Goal: Use online tool/utility: Utilize a website feature to perform a specific function

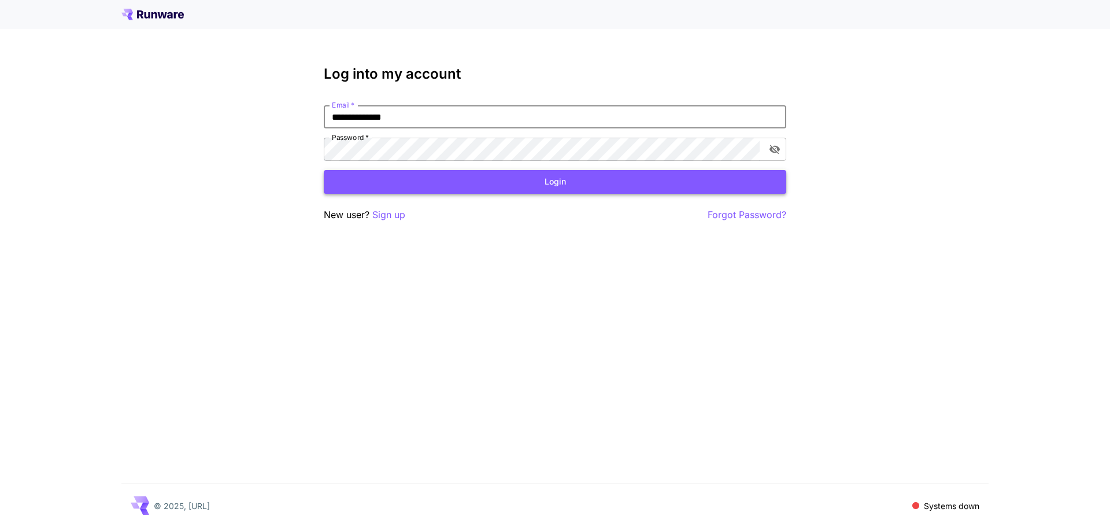
click at [405, 182] on button "Login" at bounding box center [555, 182] width 463 height 24
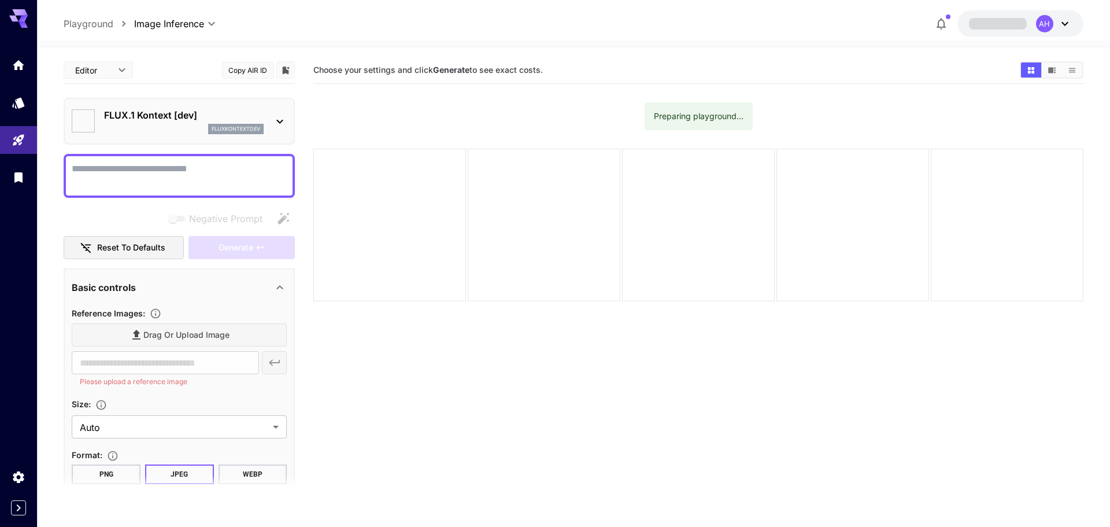
type input "*******"
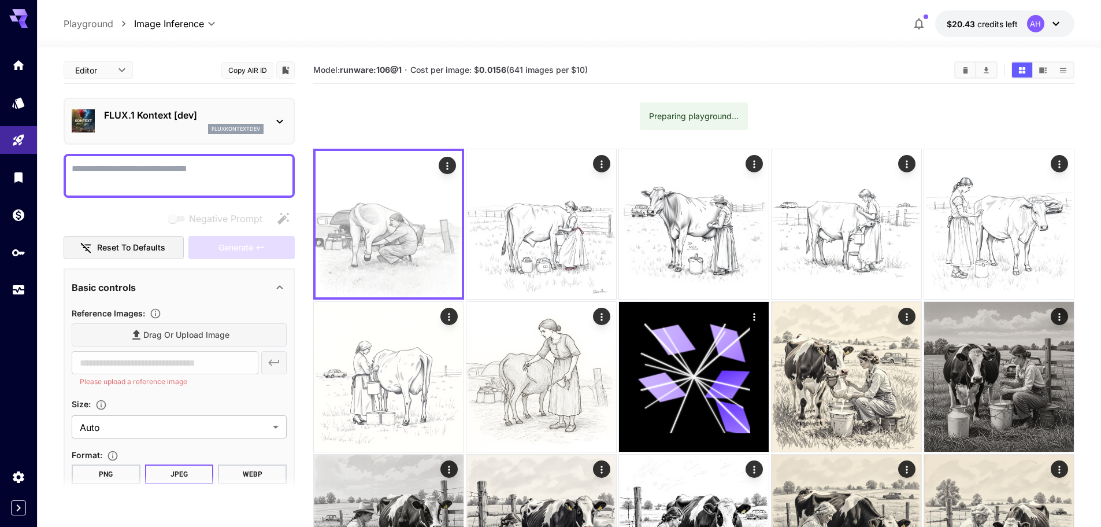
click at [133, 110] on p "FLUX.1 Kontext [dev]" at bounding box center [184, 115] width 160 height 14
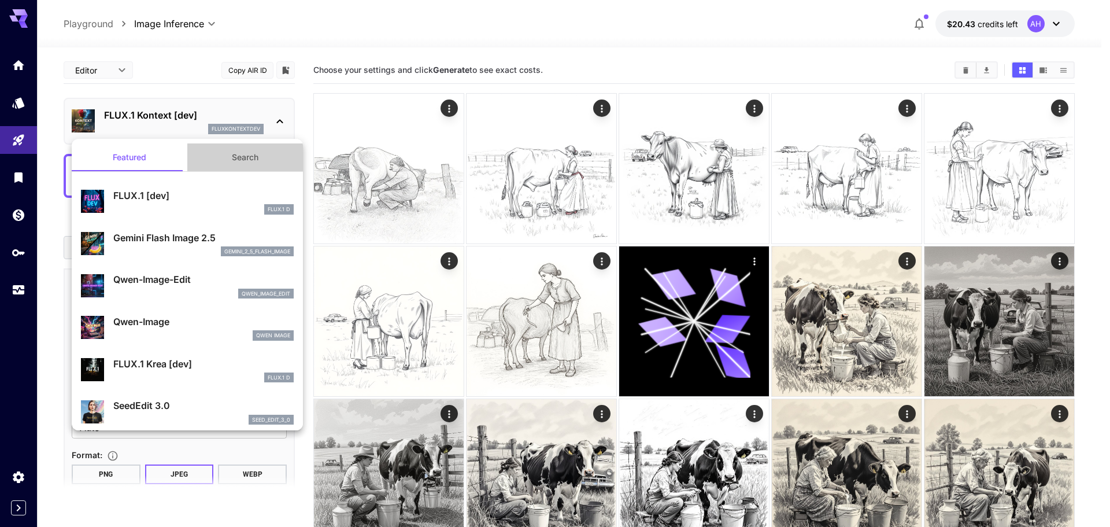
click at [253, 158] on button "Search" at bounding box center [245, 157] width 116 height 28
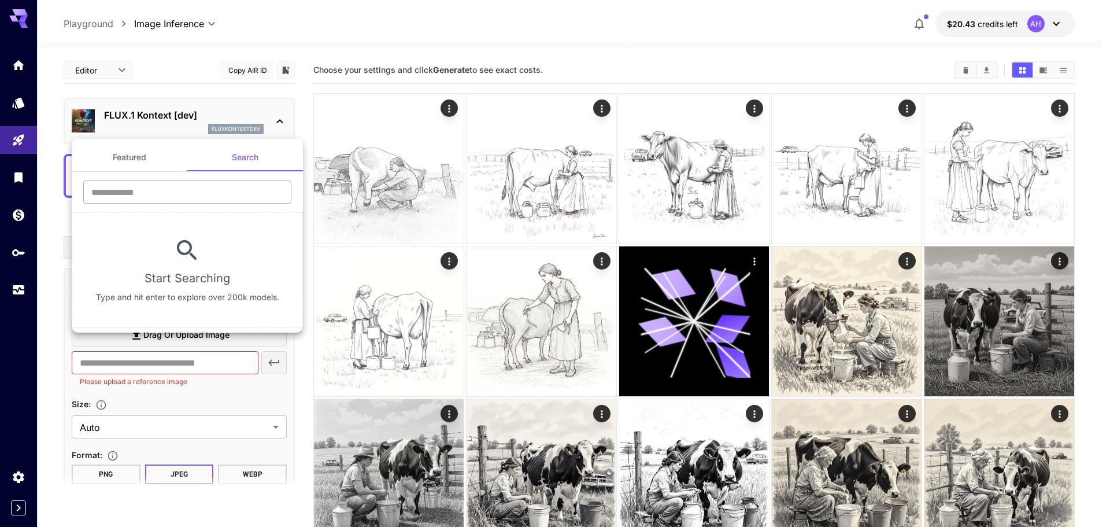
click at [224, 199] on input "text" at bounding box center [187, 191] width 208 height 23
type input "*"
type input "**"
click at [282, 114] on div at bounding box center [555, 263] width 1110 height 527
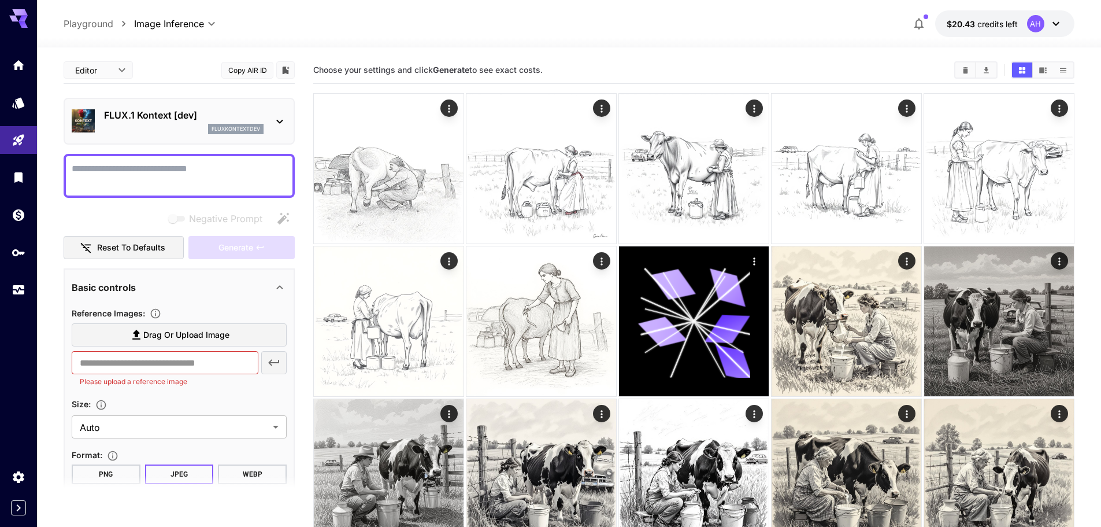
click at [279, 122] on icon at bounding box center [279, 122] width 6 height 4
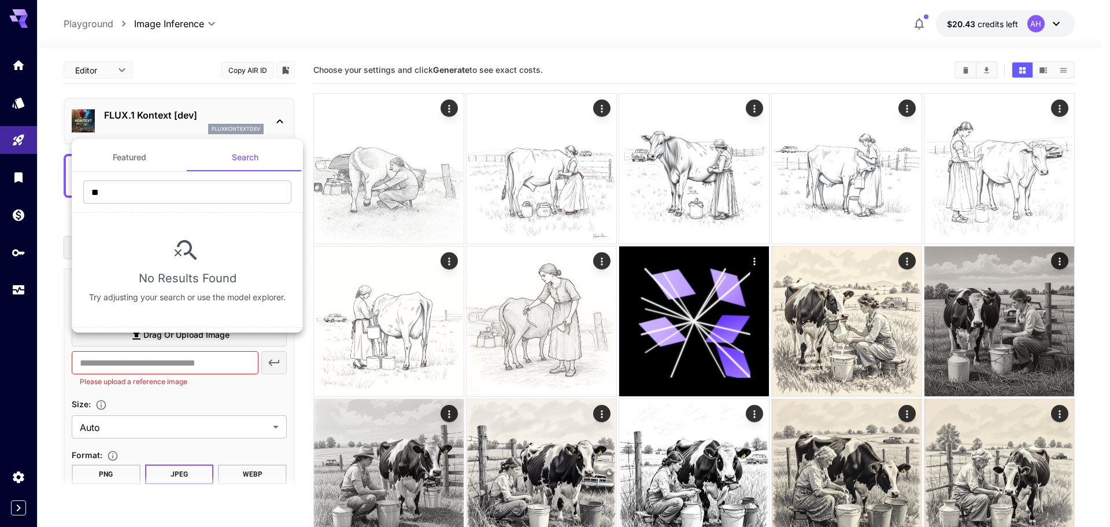
click at [134, 164] on button "Featured" at bounding box center [130, 157] width 116 height 28
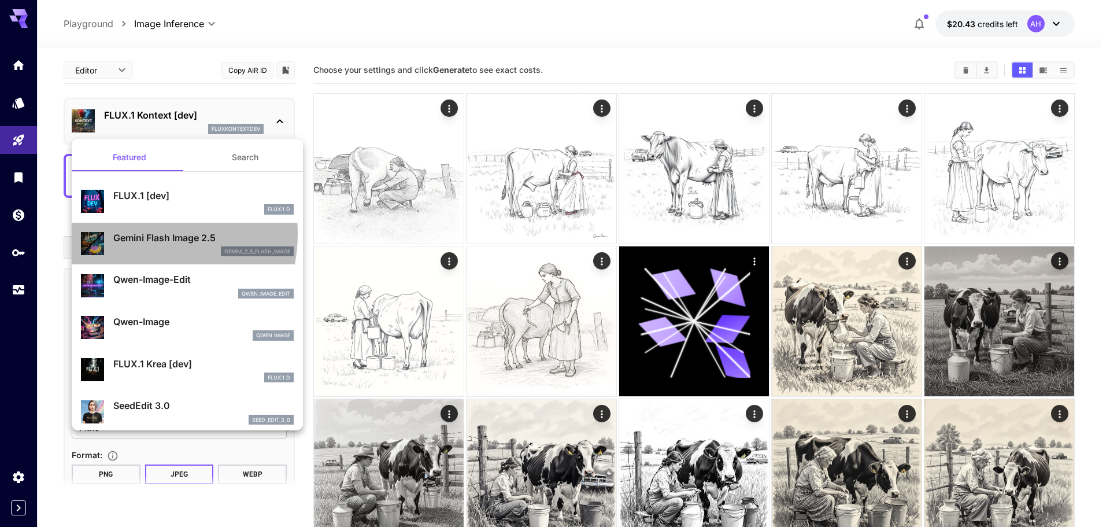
click at [140, 234] on p "Gemini Flash Image 2.5" at bounding box center [203, 238] width 180 height 14
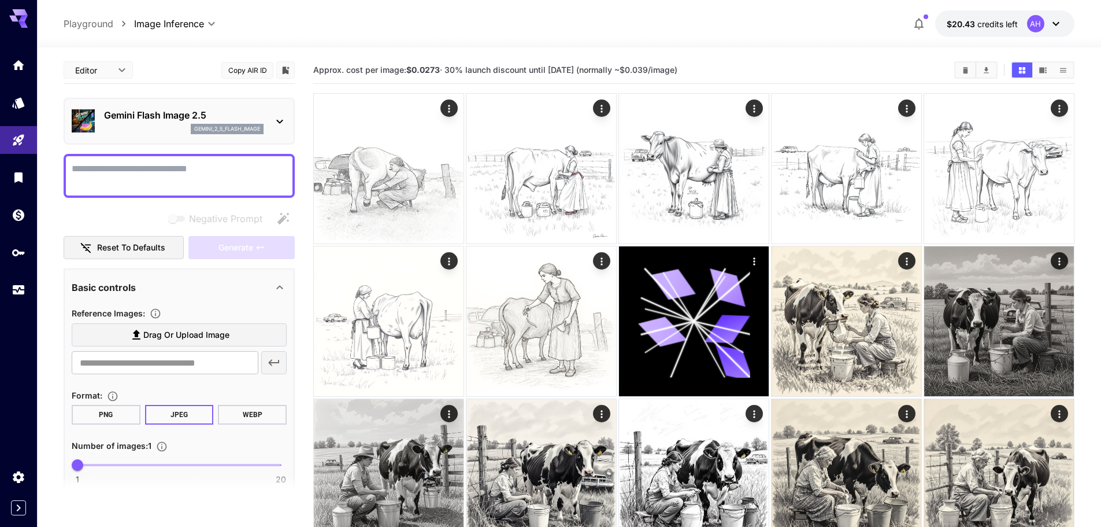
click at [143, 183] on textarea "Negative Prompt" at bounding box center [179, 176] width 215 height 28
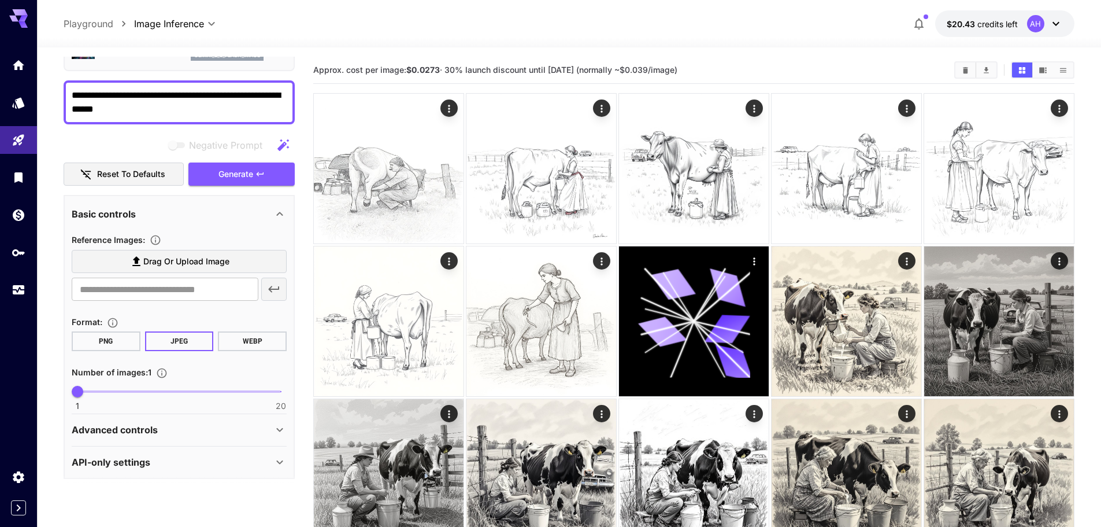
scroll to position [77, 0]
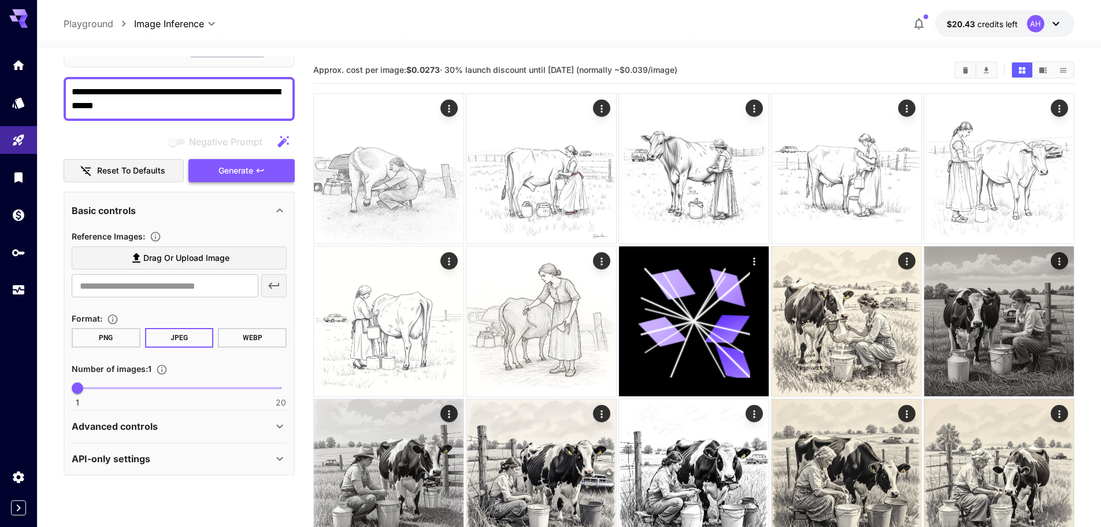
type textarea "**********"
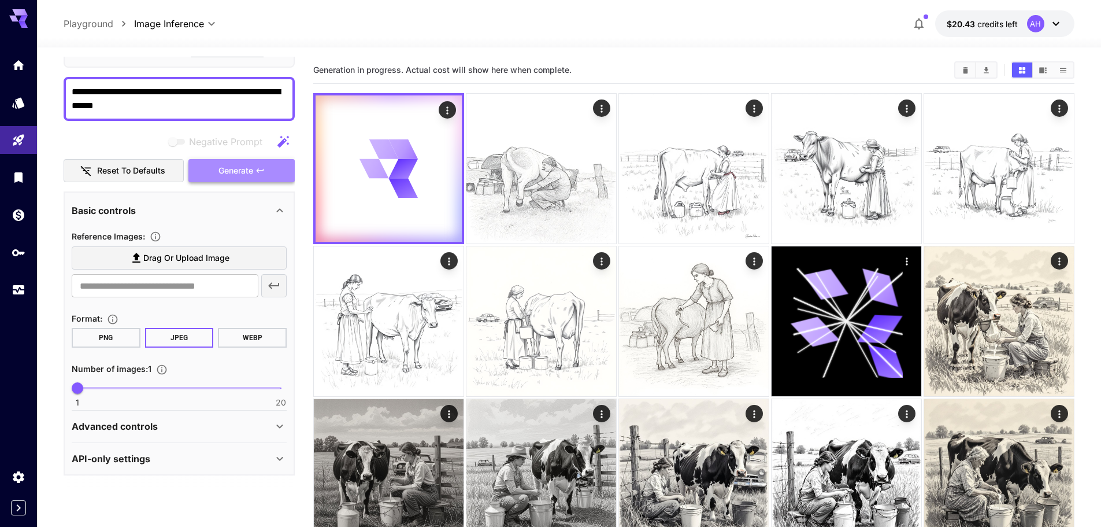
click at [236, 171] on span "Generate" at bounding box center [236, 171] width 35 height 14
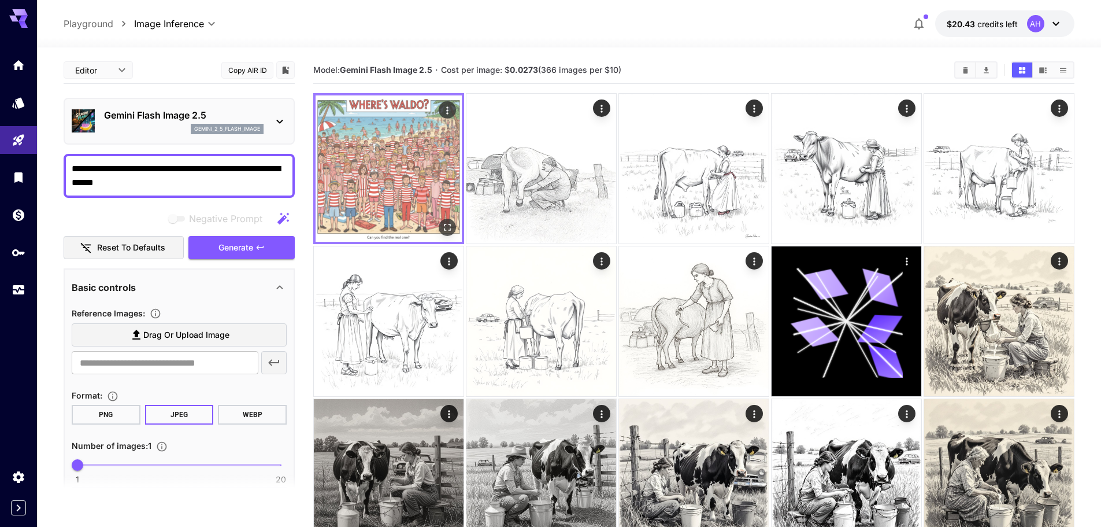
click at [376, 147] on img at bounding box center [389, 168] width 146 height 146
click at [452, 227] on icon "Open in fullscreen" at bounding box center [448, 227] width 12 height 12
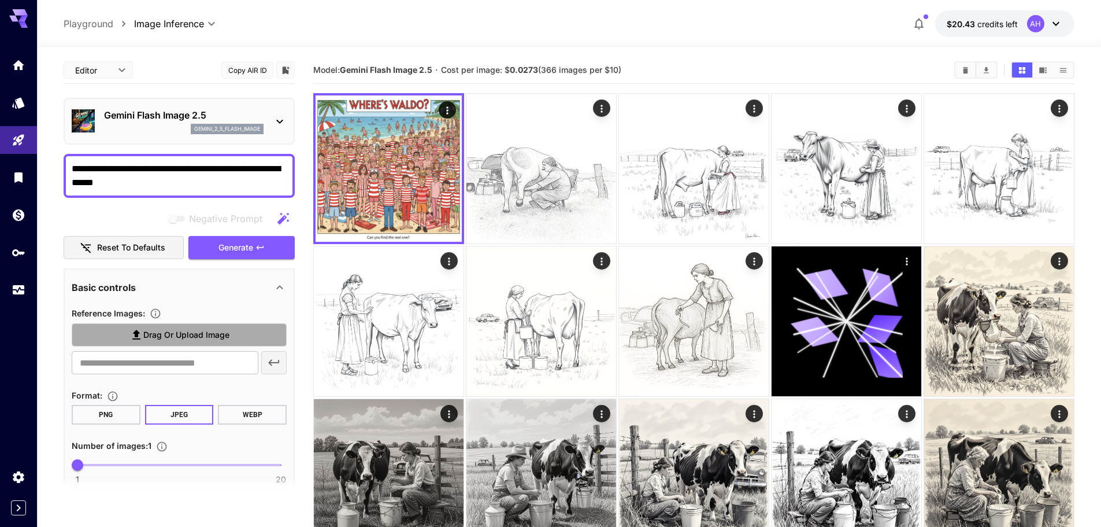
click at [246, 331] on label "Drag or upload image" at bounding box center [179, 335] width 215 height 24
click at [0, 0] on input "Drag or upload image" at bounding box center [0, 0] width 0 height 0
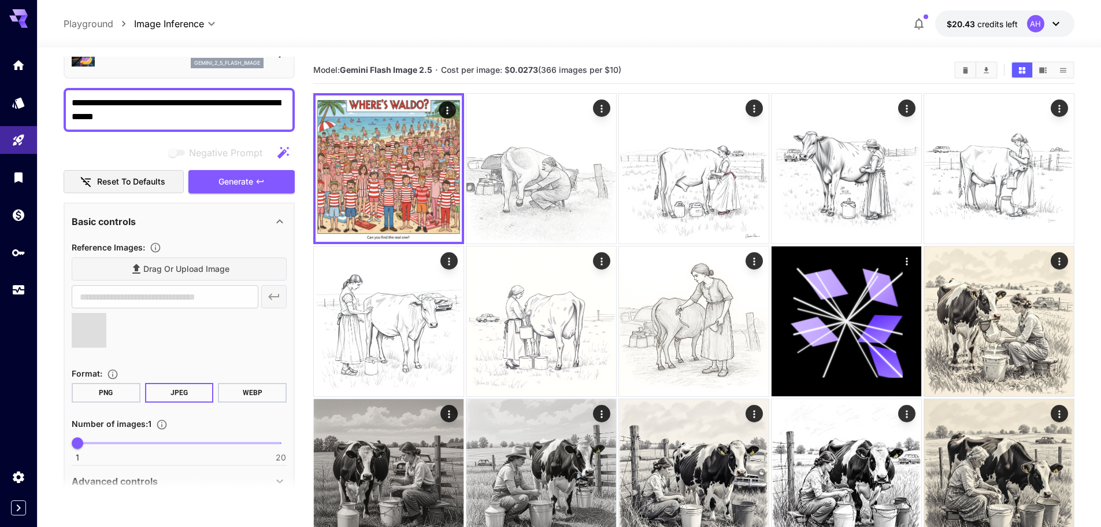
scroll to position [121, 0]
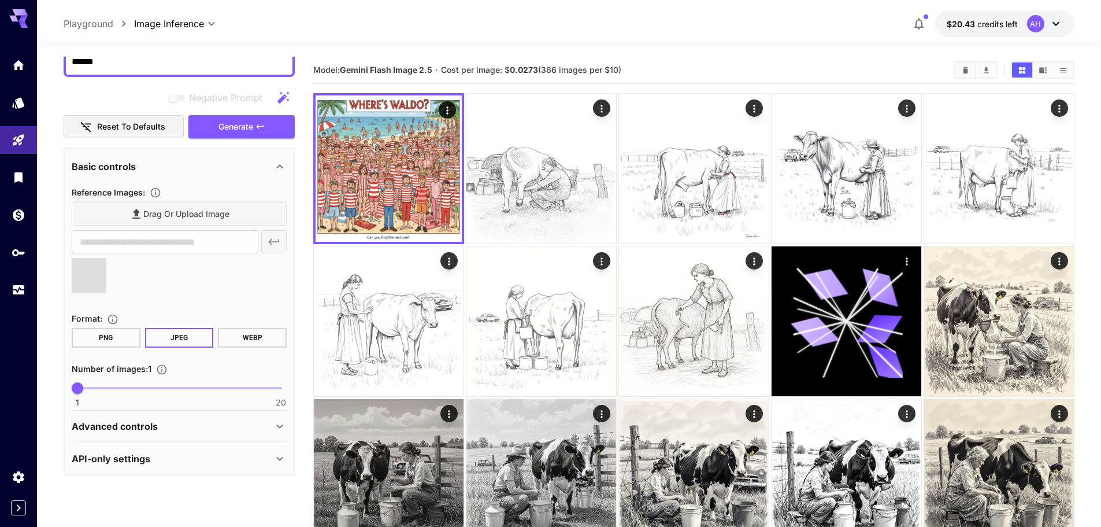
type input "**********"
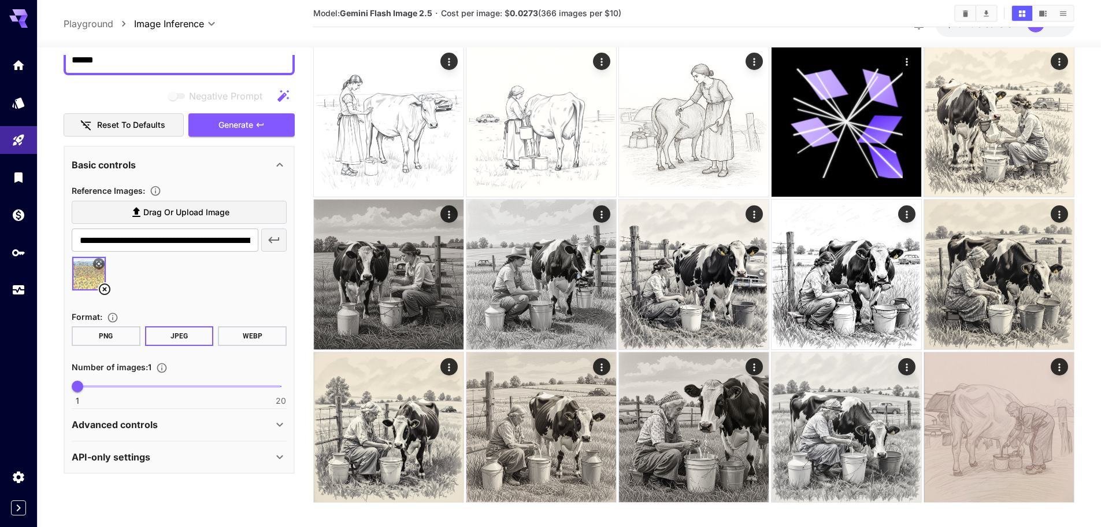
scroll to position [210, 0]
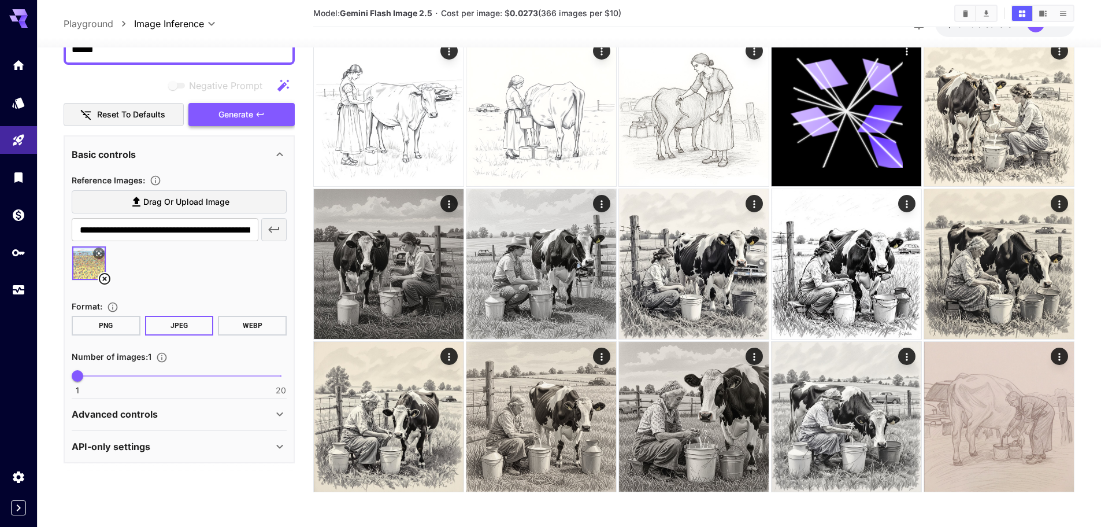
click at [239, 118] on span "Generate" at bounding box center [236, 114] width 35 height 14
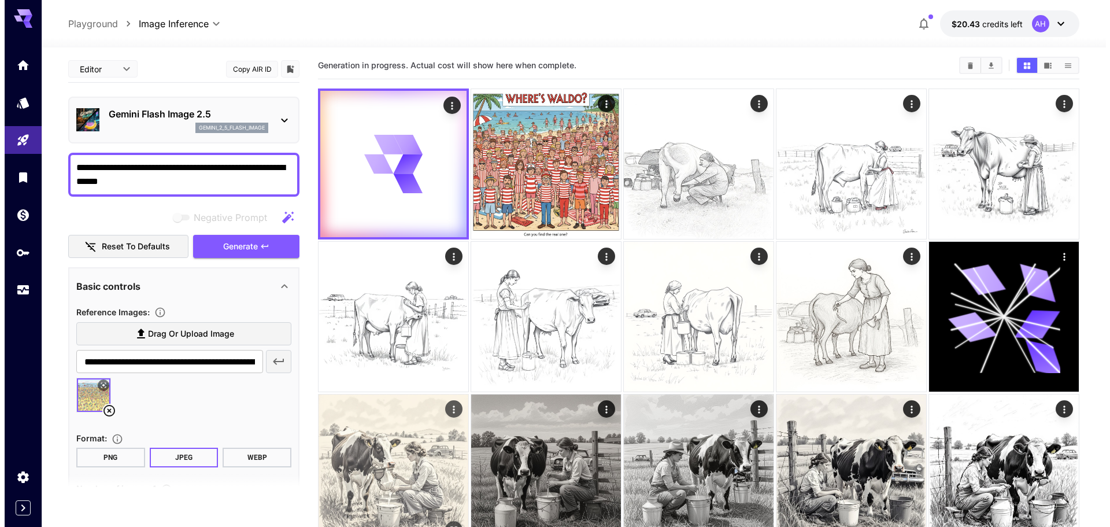
scroll to position [0, 0]
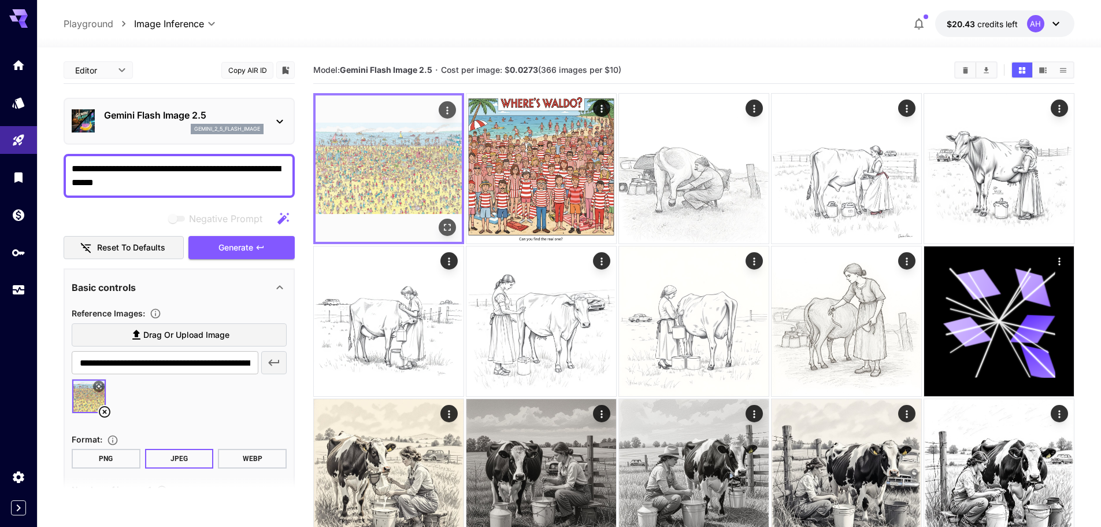
click at [390, 156] on img at bounding box center [389, 168] width 146 height 146
click at [447, 226] on icon "Open in fullscreen" at bounding box center [448, 227] width 12 height 12
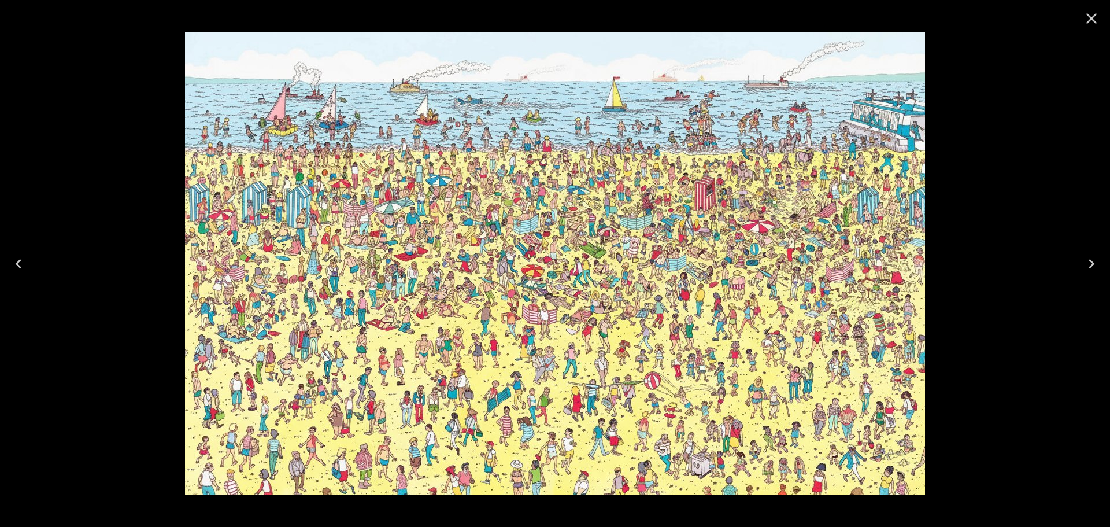
drag, startPoint x: 499, startPoint y: 268, endPoint x: 635, endPoint y: 32, distance: 272.0
click at [635, 32] on img at bounding box center [555, 263] width 740 height 463
